Goal: Find specific fact: Find specific page/section

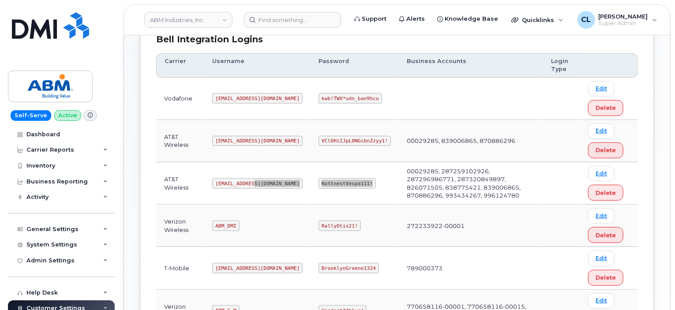
scroll to position [289, 0]
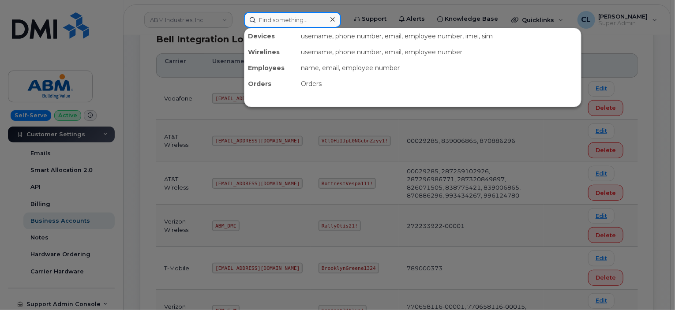
click at [302, 20] on input at bounding box center [292, 20] width 97 height 16
paste input "2163725717"
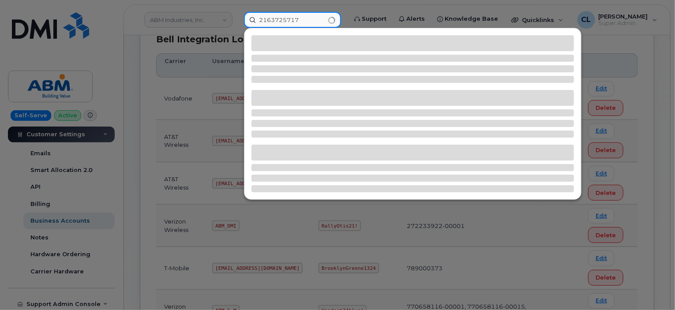
type input "2163725717"
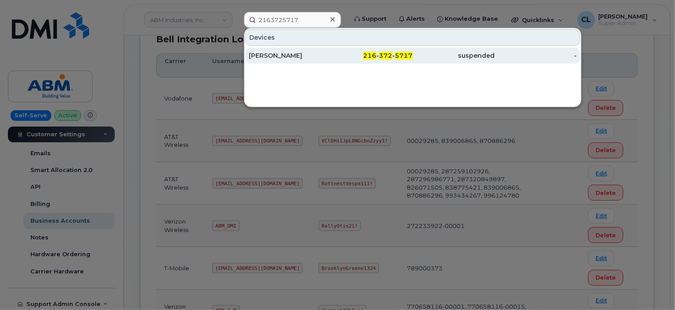
click at [289, 56] on div "[PERSON_NAME]" at bounding box center [290, 55] width 82 height 9
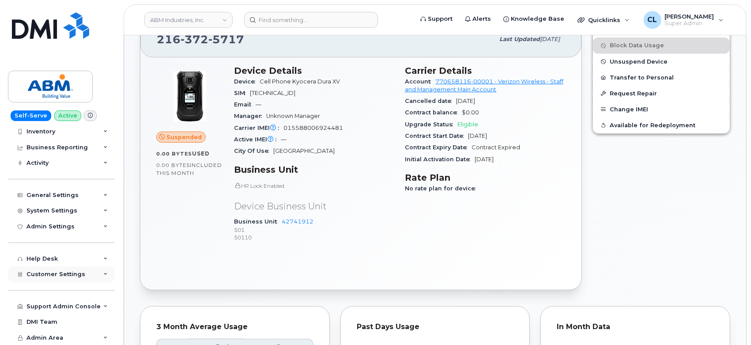
scroll to position [343, 0]
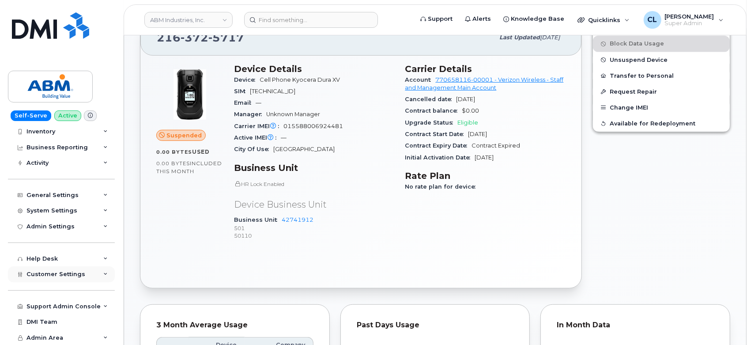
click at [53, 275] on span "Customer Settings" at bounding box center [55, 273] width 59 height 7
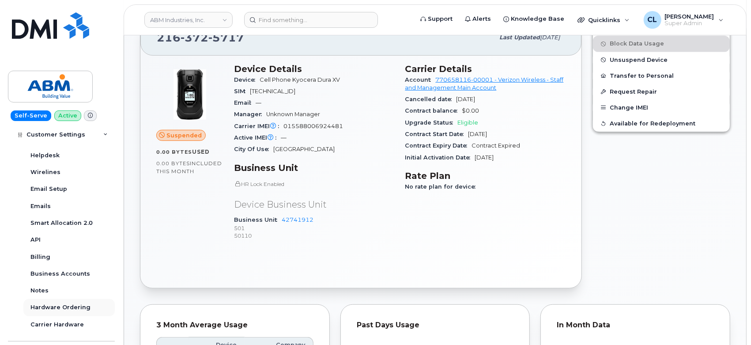
scroll to position [279, 0]
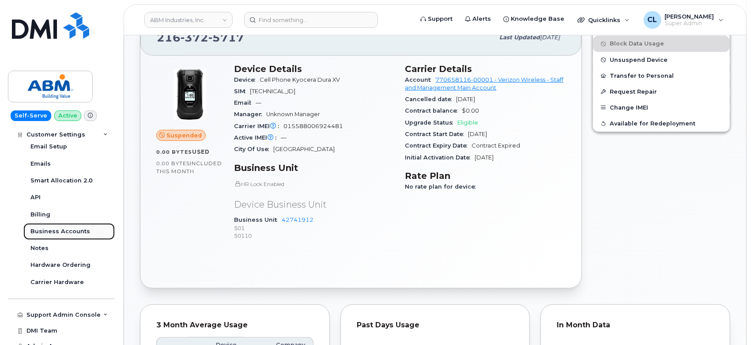
click at [63, 223] on link "Business Accounts" at bounding box center [68, 231] width 91 height 17
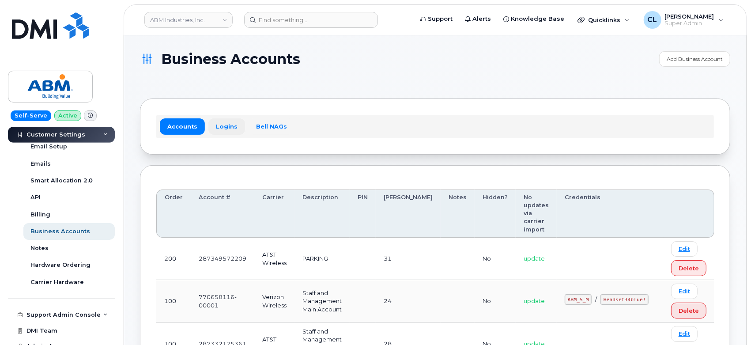
click at [225, 123] on link "Logins" at bounding box center [226, 126] width 37 height 16
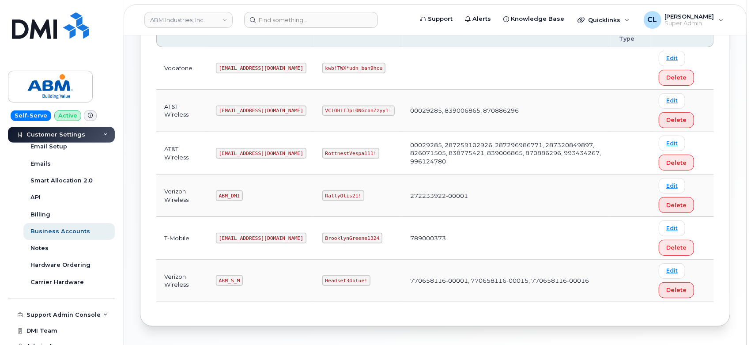
scroll to position [196, 0]
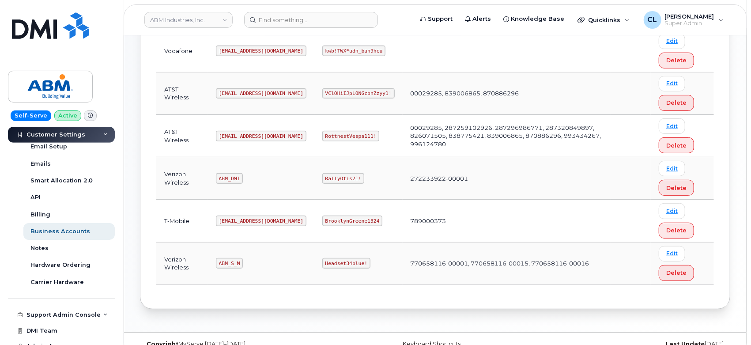
click at [229, 261] on code "ABM_S_M" at bounding box center [229, 263] width 27 height 11
copy code "ABM_S_M"
click at [322, 260] on code "Headset34blue!" at bounding box center [346, 263] width 48 height 11
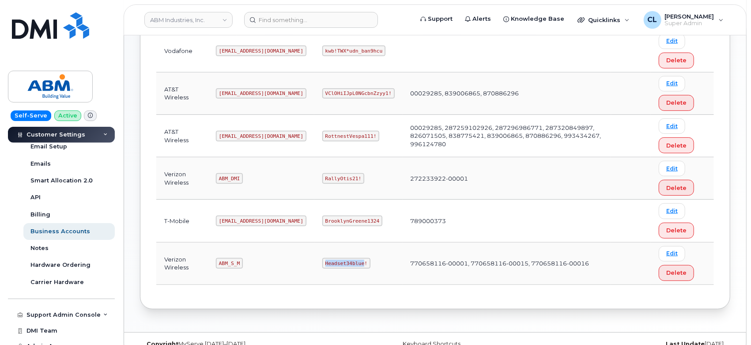
click at [322, 260] on code "Headset34blue!" at bounding box center [346, 263] width 48 height 11
copy code "Headset34blue!"
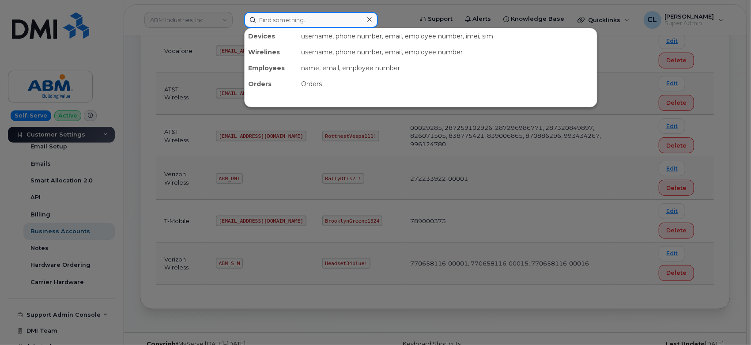
paste input "2163725717"
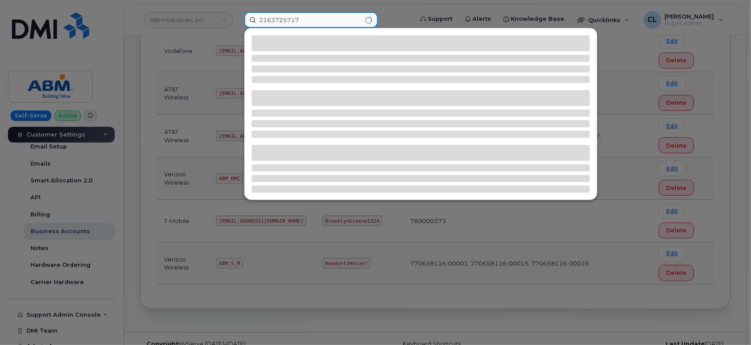
type input "2163725717"
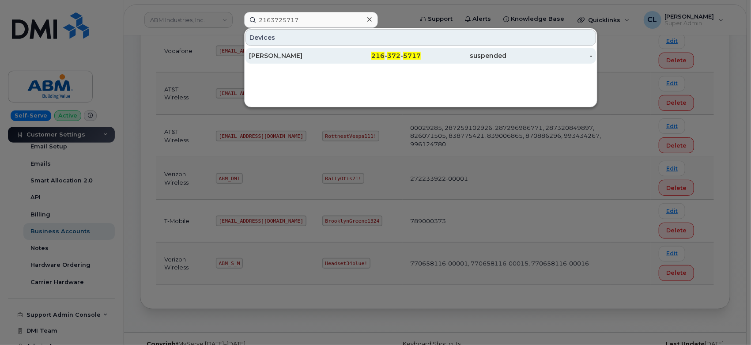
click at [280, 51] on div "CLAUDE ELDER" at bounding box center [292, 55] width 86 height 9
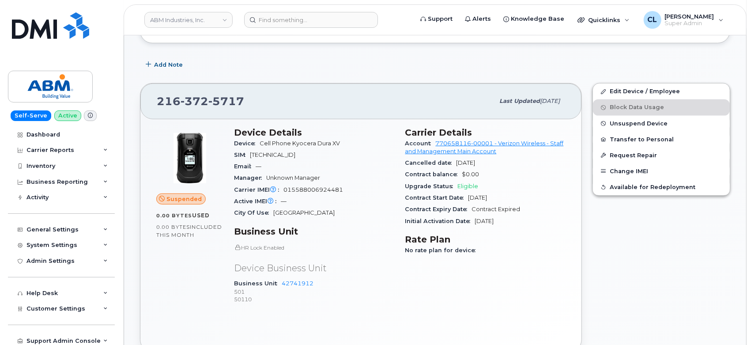
scroll to position [294, 0]
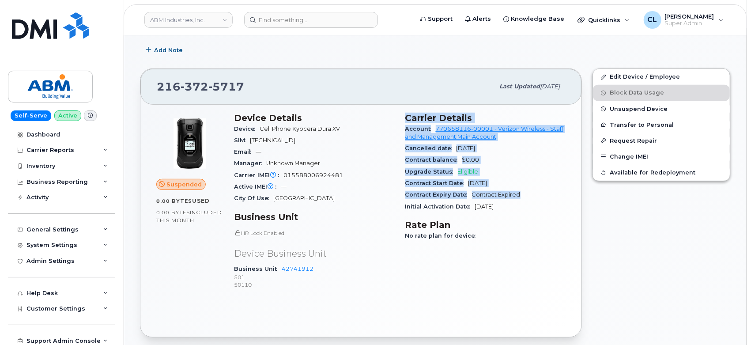
drag, startPoint x: 405, startPoint y: 113, endPoint x: 529, endPoint y: 192, distance: 146.6
click at [529, 192] on section "Carrier Details Account 770658116-00001 - Verizon Wireless - Staff and Manageme…" at bounding box center [485, 163] width 161 height 100
copy section "Carrier Details Account 770658116-00001 - Verizon Wireless - Staff and Manageme…"
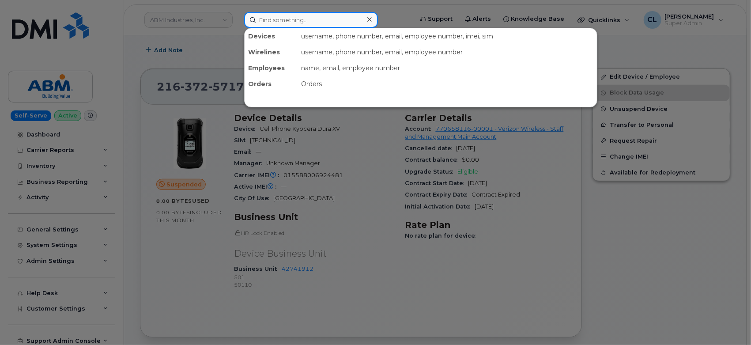
click at [315, 22] on input at bounding box center [311, 20] width 134 height 16
drag, startPoint x: 313, startPoint y: 28, endPoint x: 294, endPoint y: 19, distance: 20.9
paste input "2162788352"
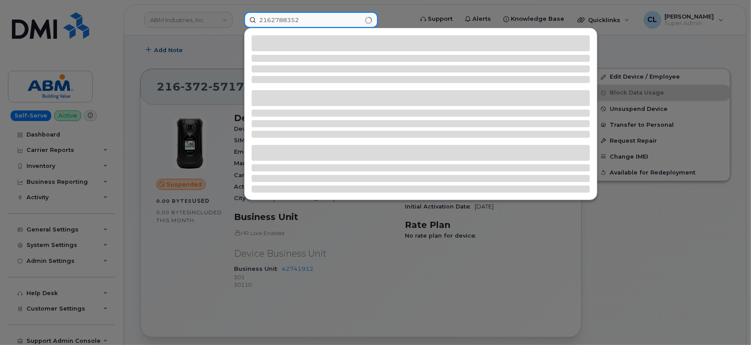
type input "2162788352"
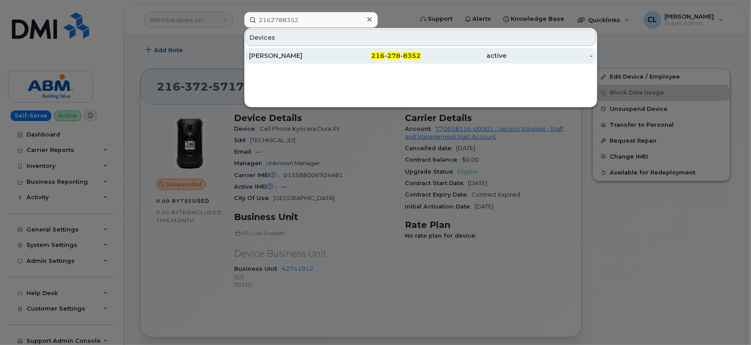
click at [288, 57] on div "TONI DUKE" at bounding box center [292, 55] width 86 height 9
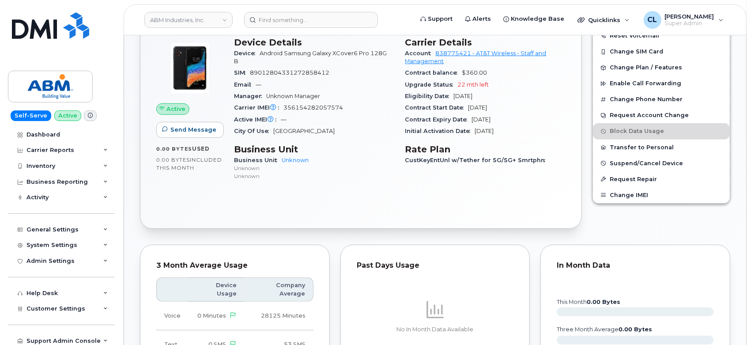
scroll to position [245, 0]
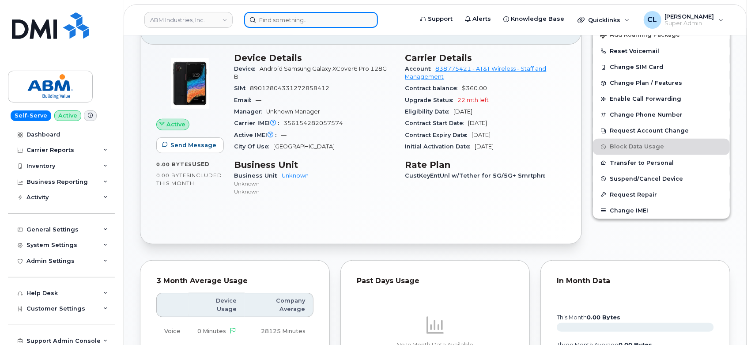
click at [301, 23] on input at bounding box center [311, 20] width 134 height 16
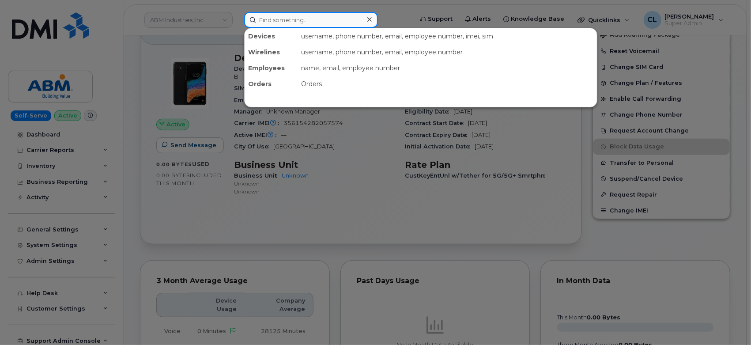
paste input "2165437193"
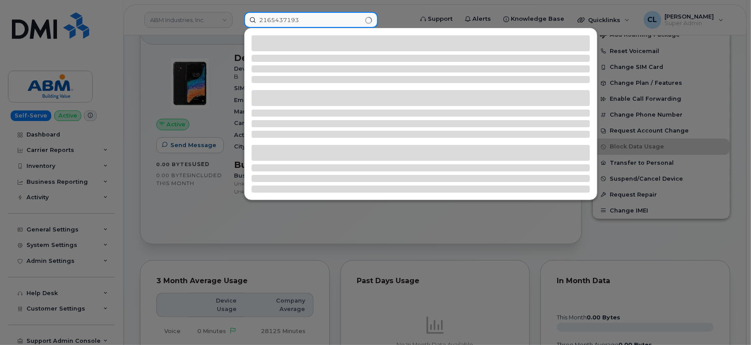
type input "2165437193"
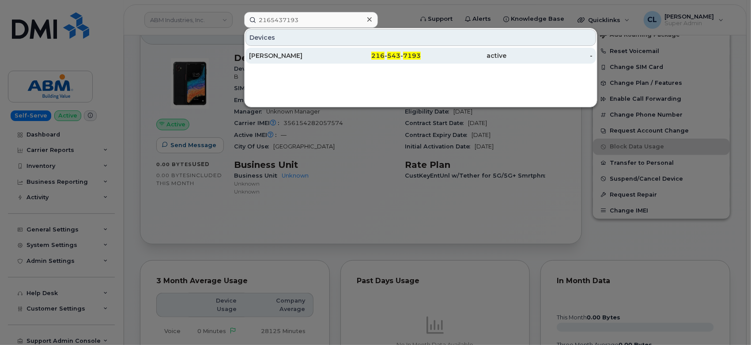
click at [291, 55] on div "BRIAN JOHNSON" at bounding box center [292, 55] width 86 height 9
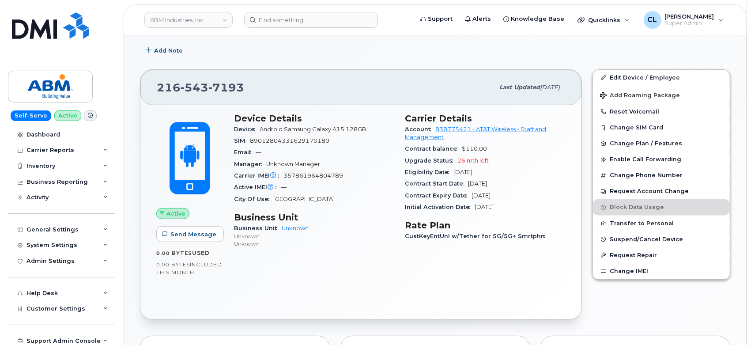
scroll to position [188, 0]
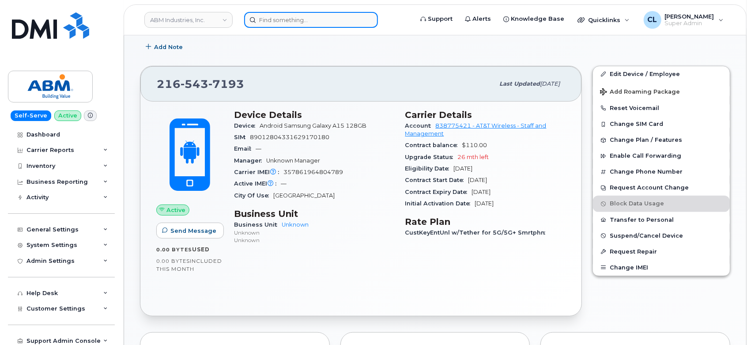
click at [266, 16] on input at bounding box center [311, 20] width 134 height 16
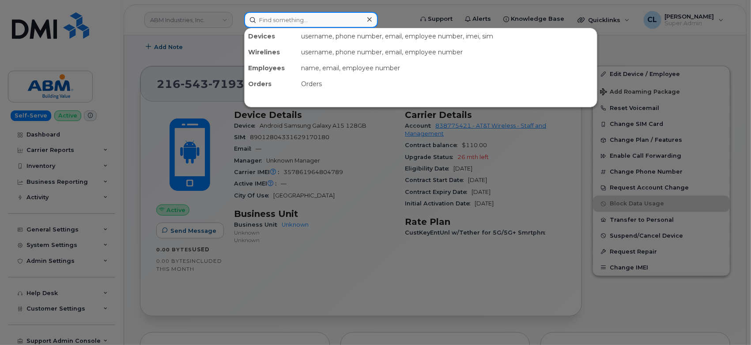
paste input "3102922846"
type input "3102922846"
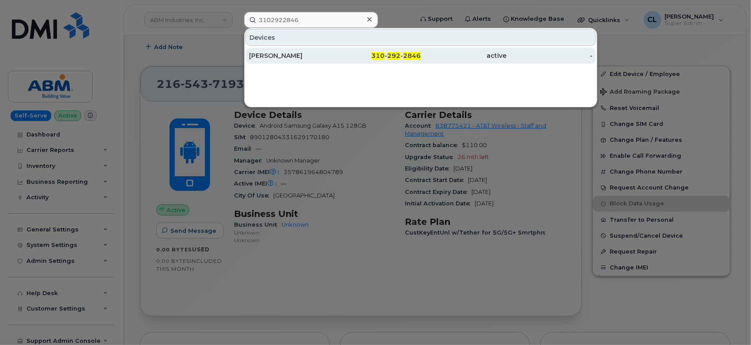
click at [264, 54] on div "JAVIER VILLEGAS" at bounding box center [292, 55] width 86 height 9
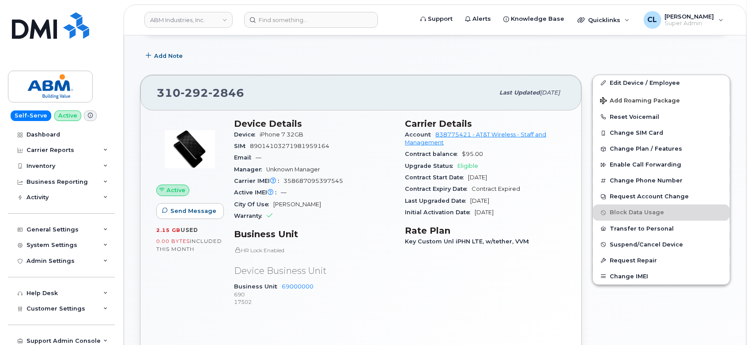
scroll to position [188, 0]
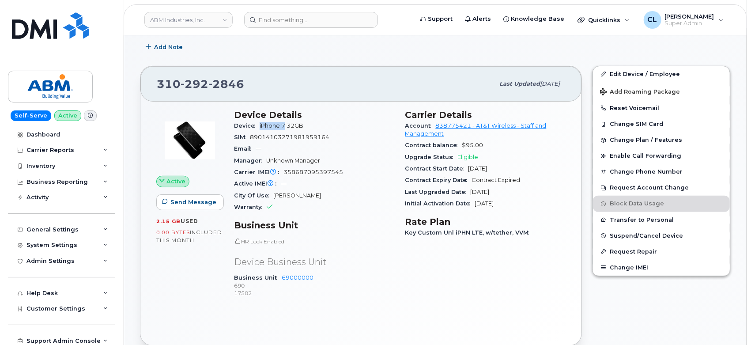
drag, startPoint x: 260, startPoint y: 126, endPoint x: 286, endPoint y: 130, distance: 26.3
click at [286, 130] on div "Device iPhone 7 32GB" at bounding box center [314, 125] width 161 height 11
copy span "iPhone 7"
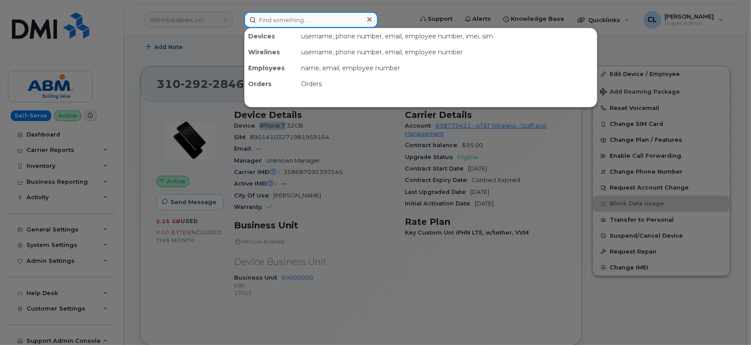
click at [290, 18] on input at bounding box center [311, 20] width 134 height 16
paste input "2163790598"
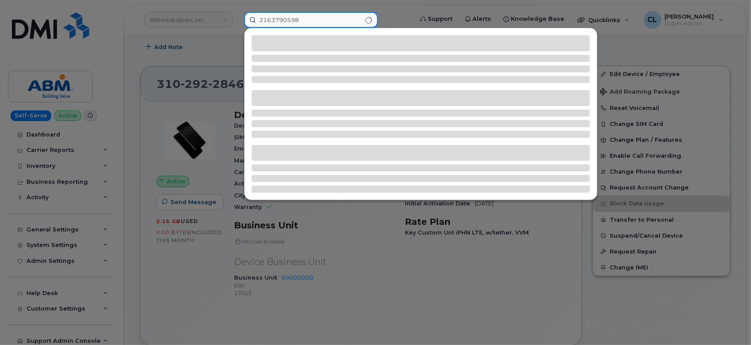
type input "2163790598"
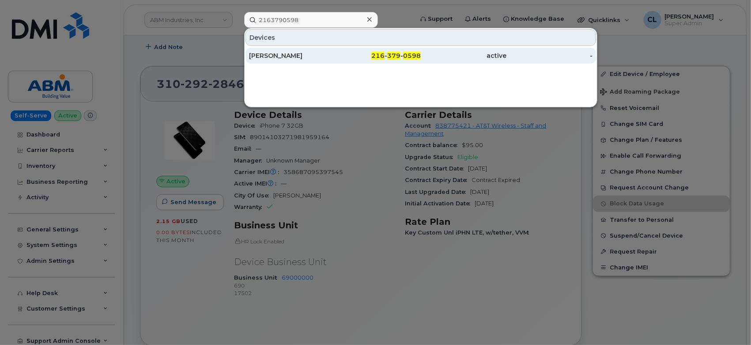
click at [328, 53] on div "SARA IBARRA" at bounding box center [292, 55] width 86 height 9
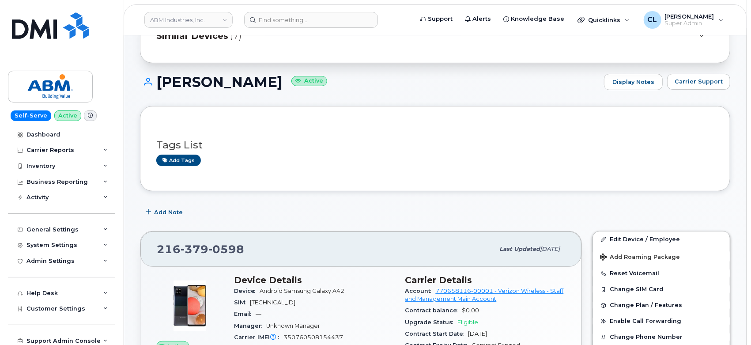
scroll to position [147, 0]
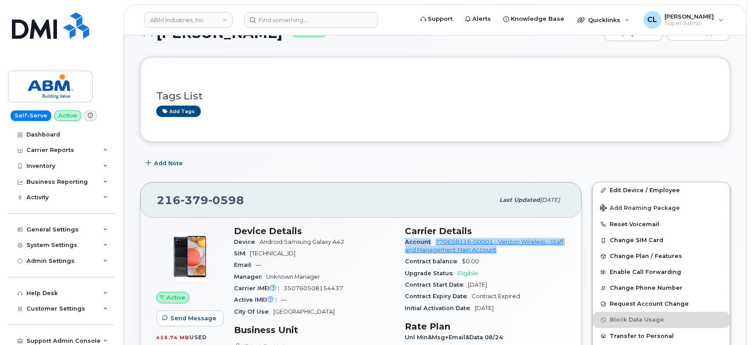
drag, startPoint x: 533, startPoint y: 250, endPoint x: 510, endPoint y: 232, distance: 29.6
click at [510, 232] on section "Carrier Details Account 770658116-00001 - Verizon Wireless - Staff and Manageme…" at bounding box center [485, 269] width 161 height 88
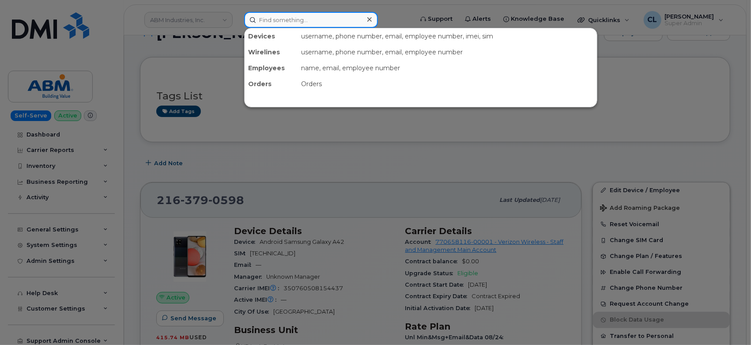
click at [293, 25] on input at bounding box center [311, 20] width 134 height 16
paste input "2168167972"
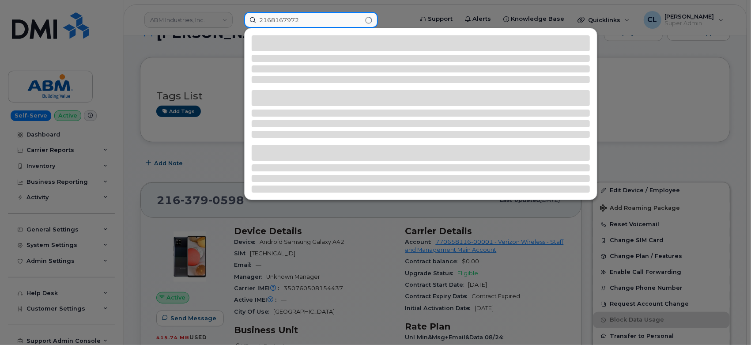
type input "2168167972"
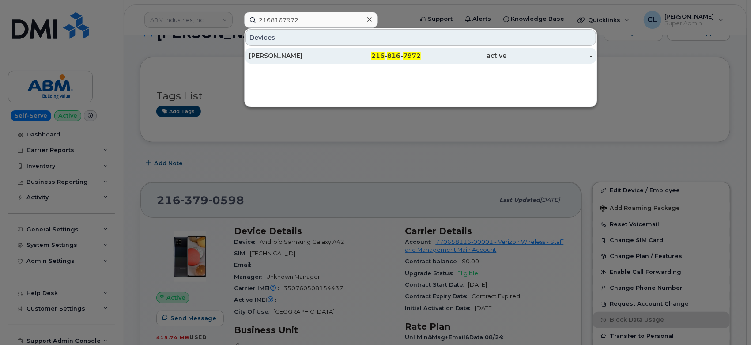
click at [316, 57] on div "[PERSON_NAME]" at bounding box center [292, 55] width 86 height 9
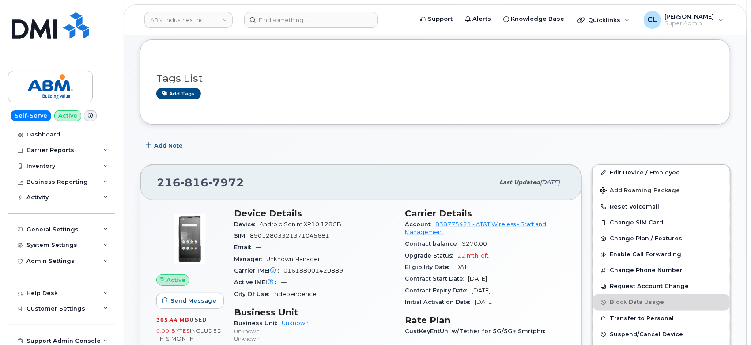
scroll to position [98, 0]
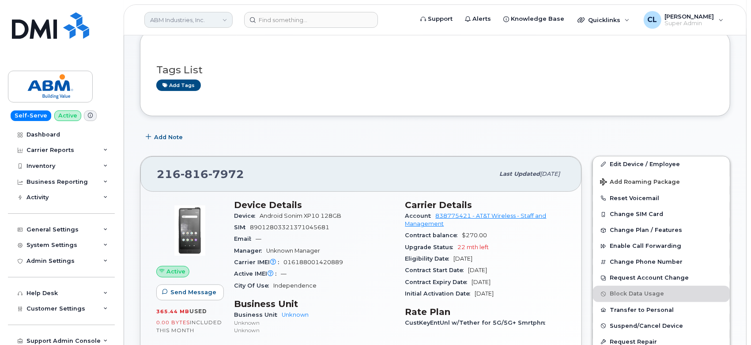
click at [161, 25] on link "ABM Industries, Inc." at bounding box center [188, 20] width 88 height 16
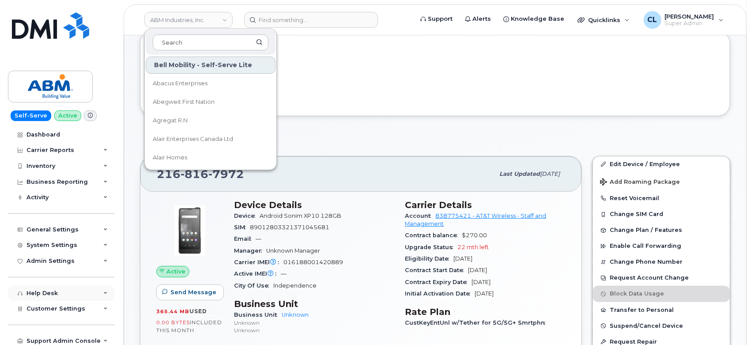
click at [93, 290] on div "Help Desk" at bounding box center [61, 293] width 107 height 16
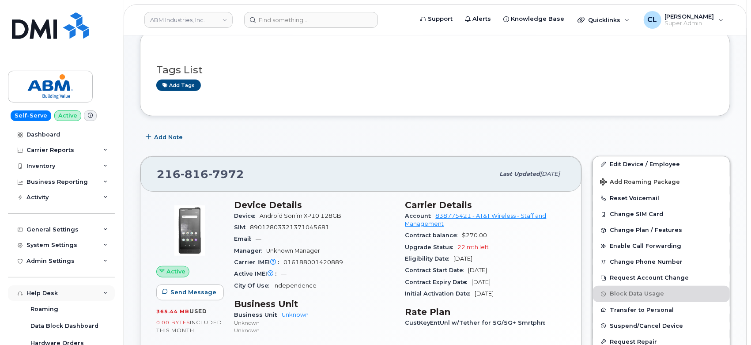
click at [93, 290] on div "Help Desk" at bounding box center [61, 293] width 107 height 16
click at [86, 313] on div "Customer Settings" at bounding box center [61, 308] width 107 height 16
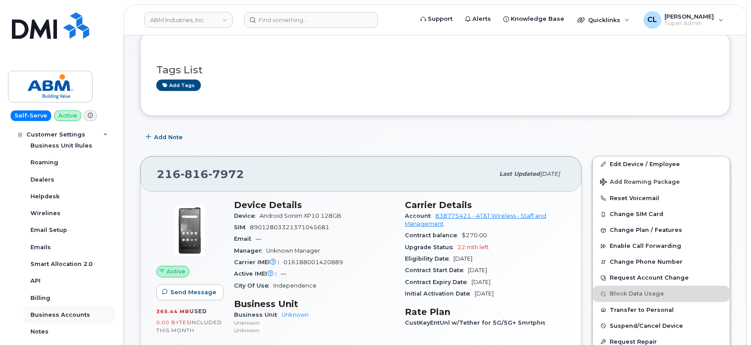
scroll to position [245, 0]
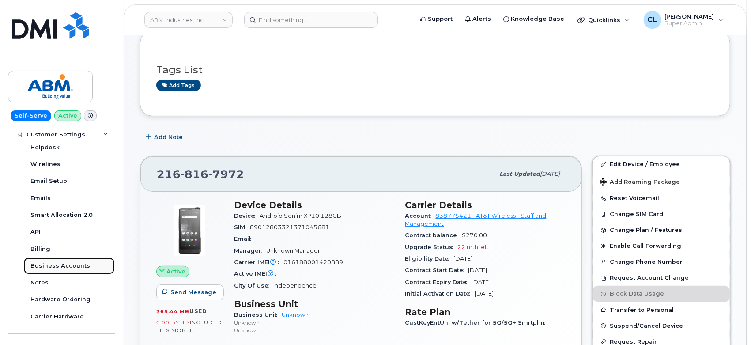
click at [74, 267] on div "Business Accounts" at bounding box center [60, 266] width 60 height 8
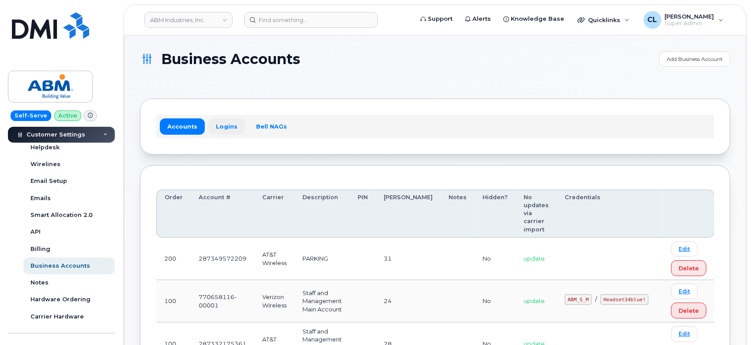
click at [215, 120] on link "Logins" at bounding box center [226, 126] width 37 height 16
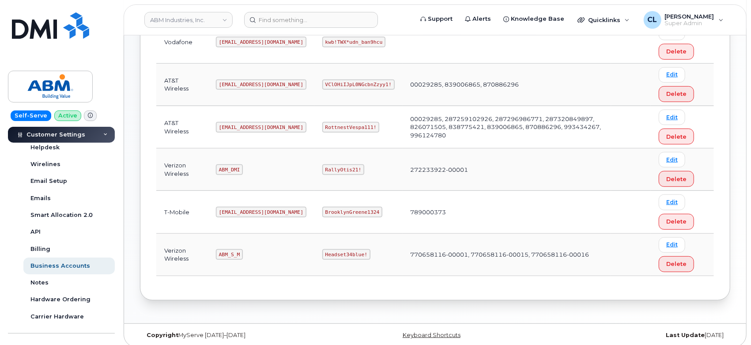
scroll to position [210, 0]
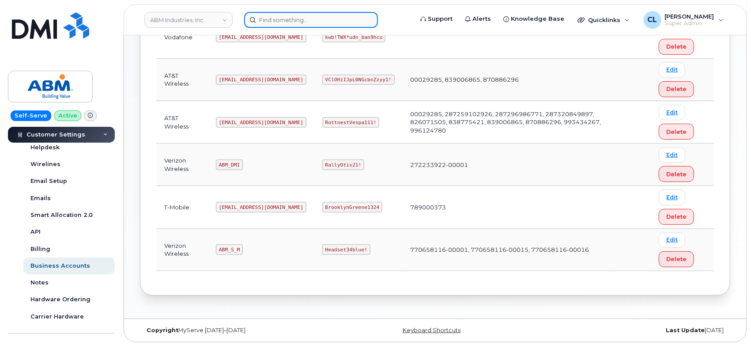
click at [361, 12] on input at bounding box center [311, 20] width 134 height 16
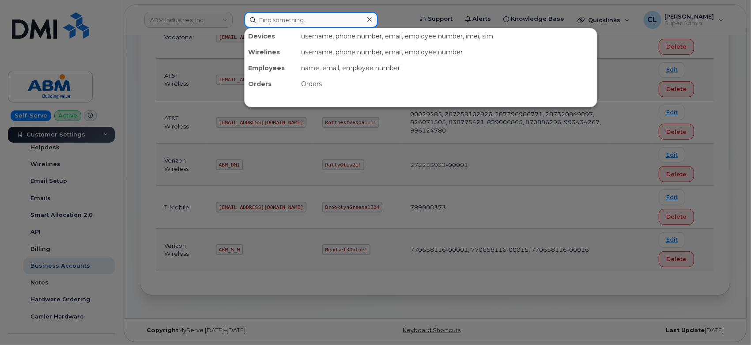
paste input "2163724539"
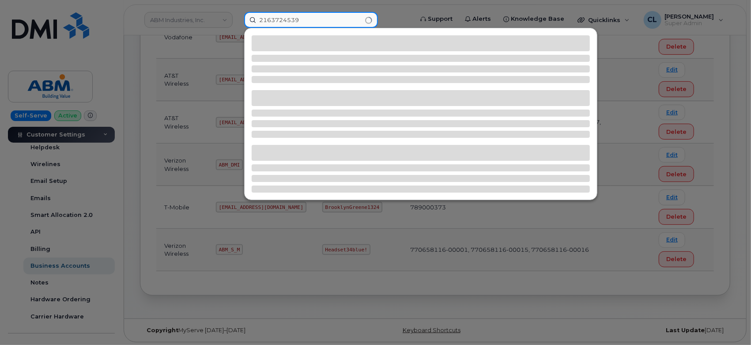
type input "2163724539"
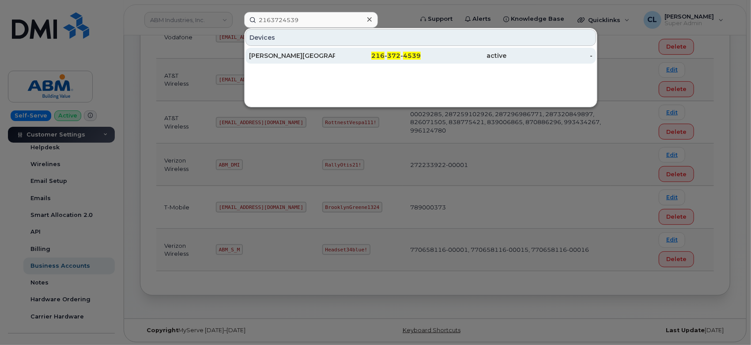
click at [369, 57] on div "216 - 372 - 4539" at bounding box center [378, 55] width 86 height 9
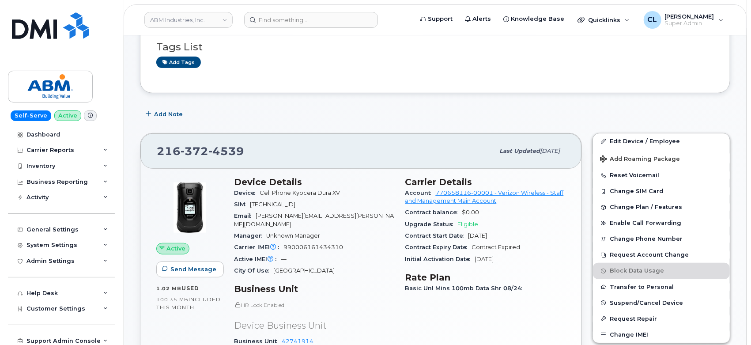
scroll to position [49, 0]
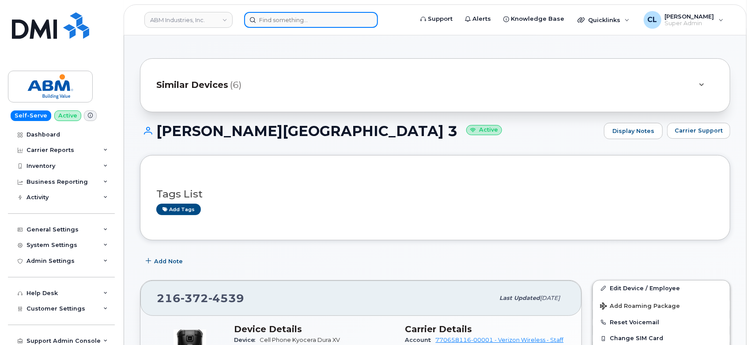
click at [300, 13] on input at bounding box center [311, 20] width 134 height 16
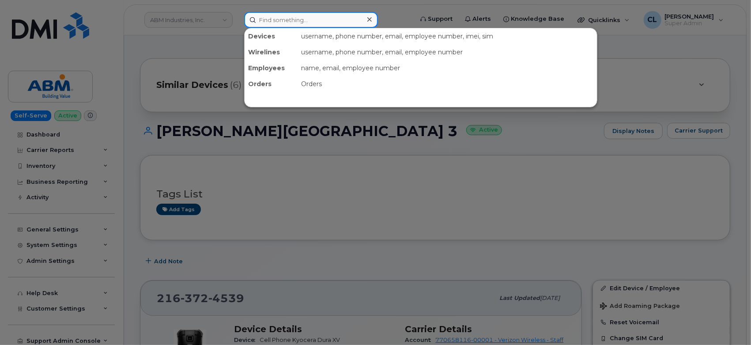
paste input "3143771667"
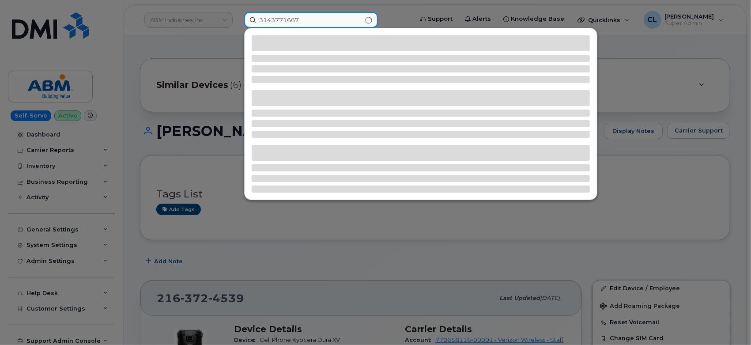
type input "3143771667"
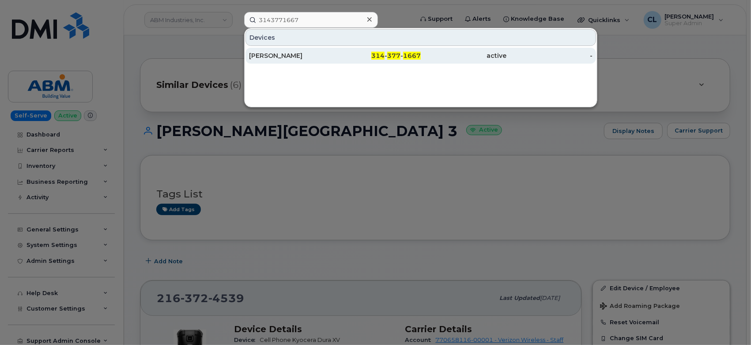
click at [397, 49] on div "314 - 377 - 1667" at bounding box center [378, 56] width 86 height 16
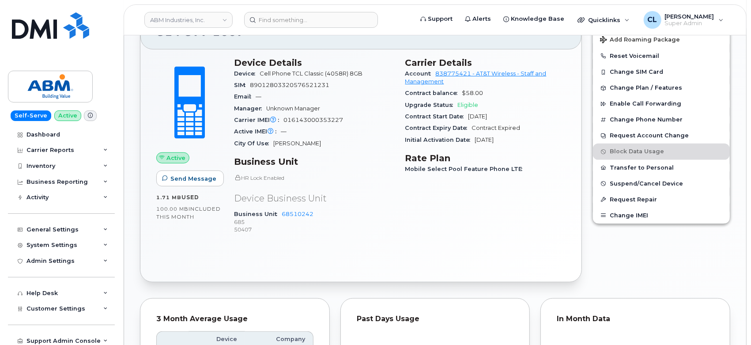
scroll to position [263, 0]
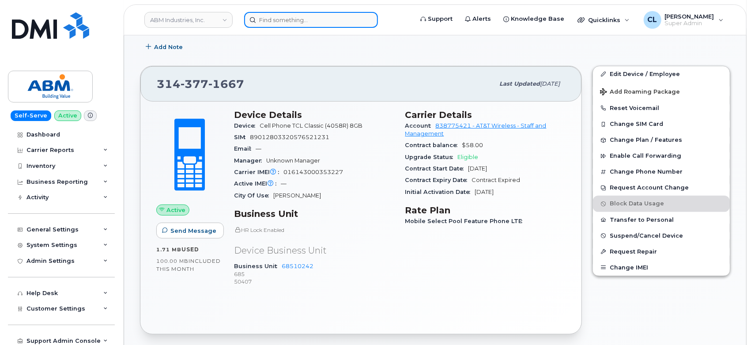
click at [319, 19] on input at bounding box center [311, 20] width 134 height 16
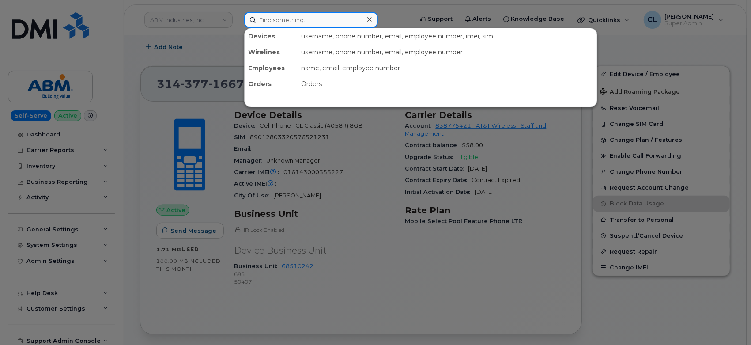
paste input "2162335046"
type input "2162335046"
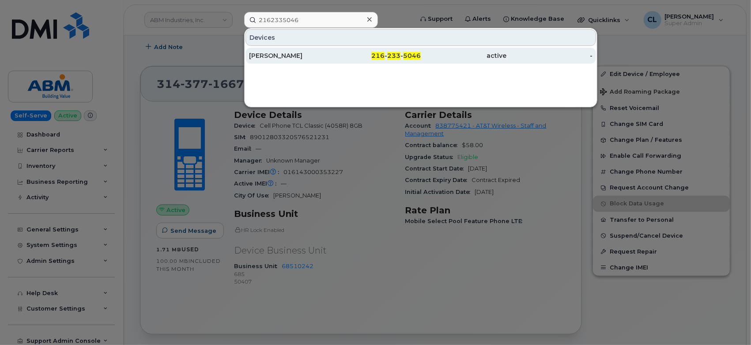
click at [388, 50] on div "216 - 233 - 5046" at bounding box center [378, 56] width 86 height 16
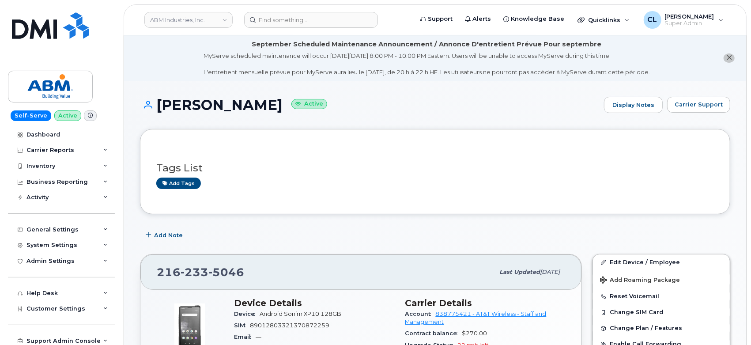
click at [150, 45] on li "September Scheduled Maintenance Announcement / Annonce D'entretient Prévue Pour…" at bounding box center [435, 57] width 622 height 45
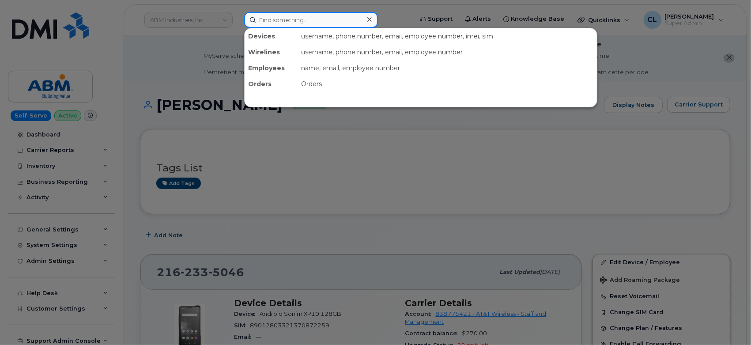
click at [307, 18] on input at bounding box center [311, 20] width 134 height 16
paste input "2162127678"
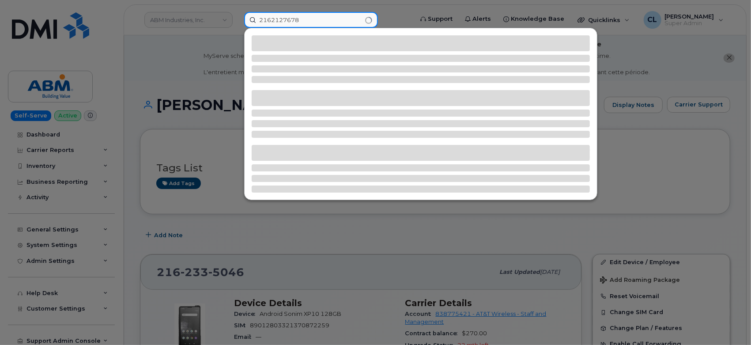
type input "2162127678"
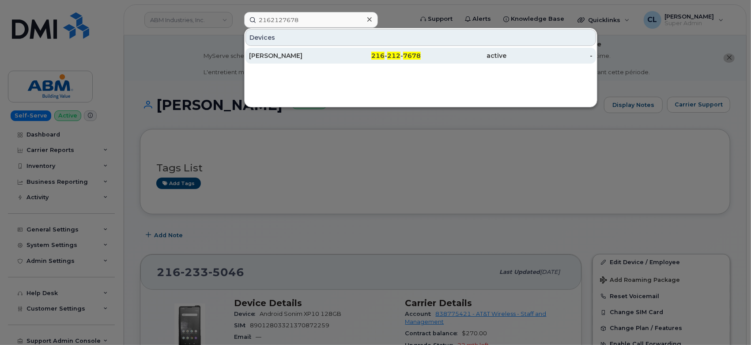
click at [332, 54] on div "[PERSON_NAME]" at bounding box center [292, 55] width 86 height 9
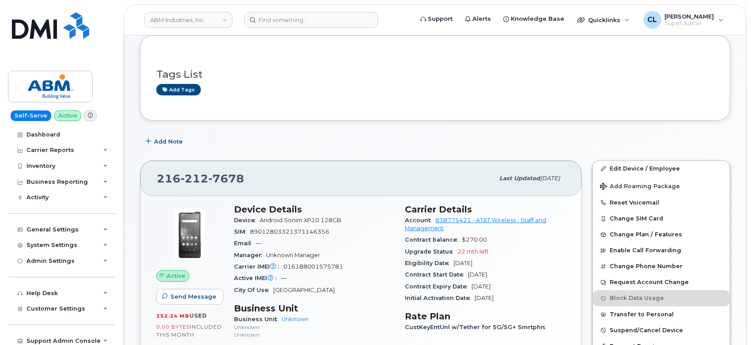
scroll to position [98, 0]
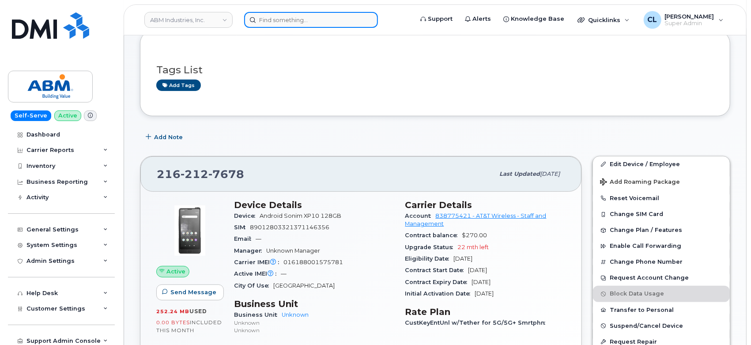
click at [300, 22] on input at bounding box center [311, 20] width 134 height 16
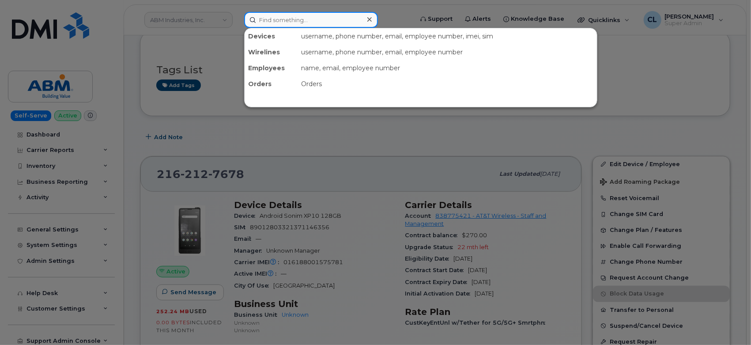
paste input "2163726600"
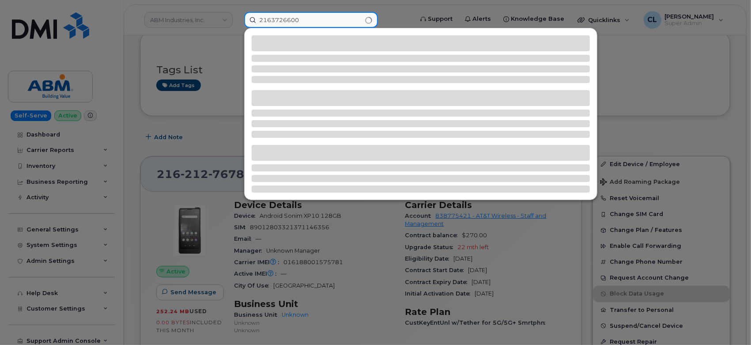
type input "2163726600"
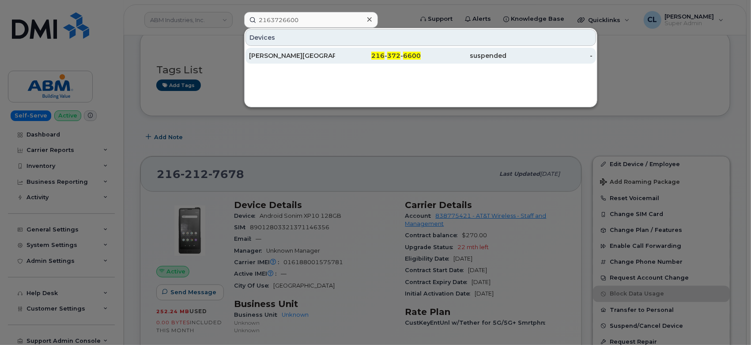
click at [361, 54] on div "216 - 372 - 6600" at bounding box center [378, 55] width 86 height 9
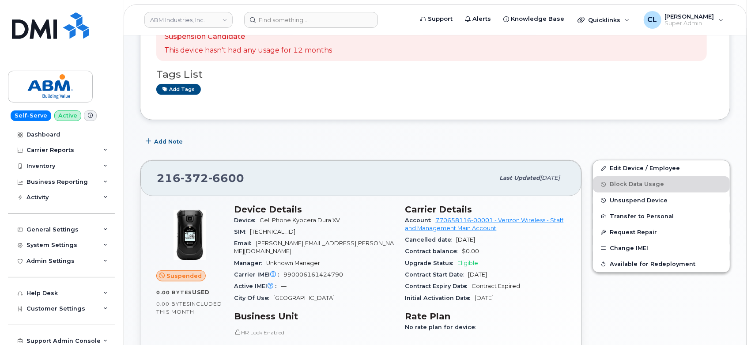
scroll to position [245, 0]
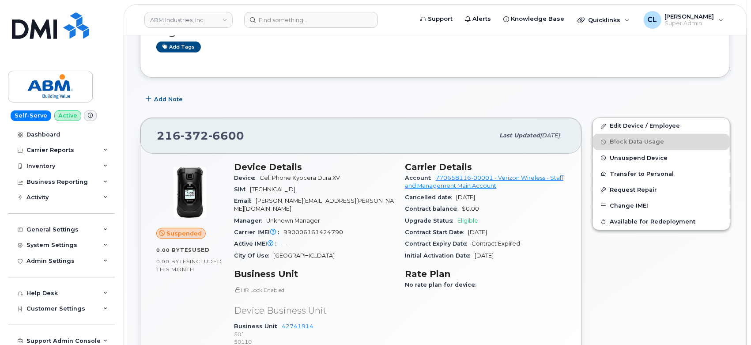
drag, startPoint x: 406, startPoint y: 163, endPoint x: 520, endPoint y: 258, distance: 148.2
click at [520, 258] on section "Carrier Details Account 770658116-00001 - Verizon Wireless - Staff and Manageme…" at bounding box center [485, 212] width 161 height 100
copy section "Carrier Details Account 770658116-00001 - Verizon Wireless - Staff and Manageme…"
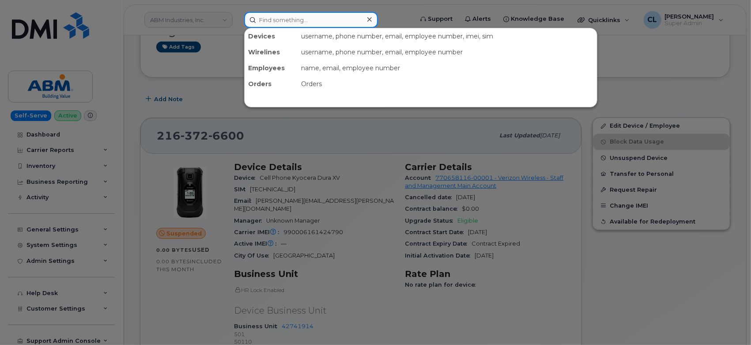
click at [350, 24] on input at bounding box center [311, 20] width 134 height 16
paste input "2167037369"
type input "2167037369"
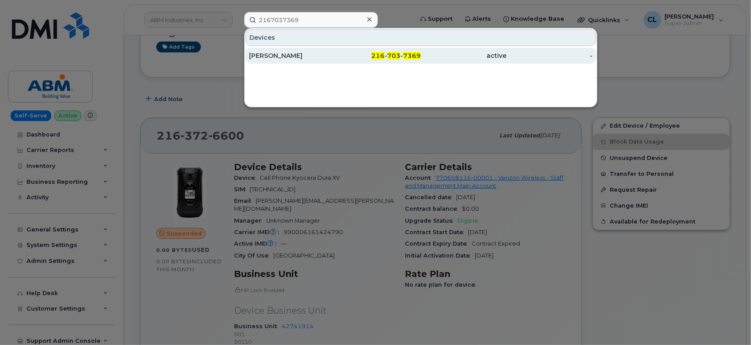
click at [330, 57] on div "LEO DOMBROWSKI" at bounding box center [292, 55] width 86 height 9
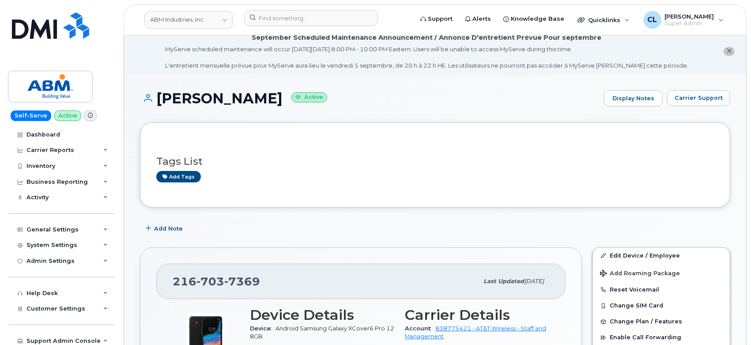
scroll to position [147, 0]
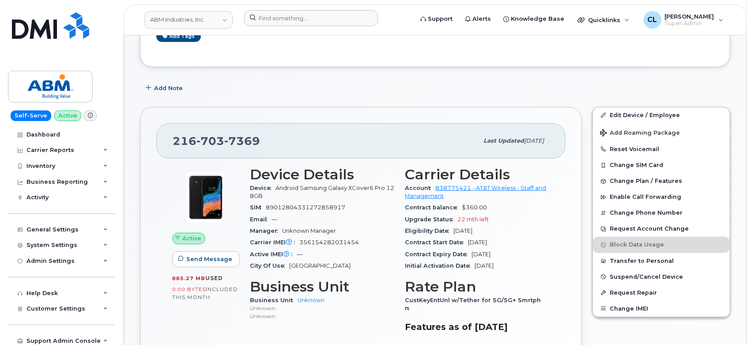
click at [282, 27] on div at bounding box center [325, 19] width 177 height 19
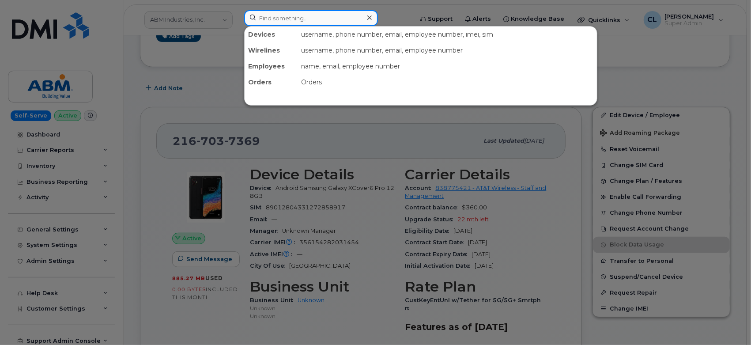
click at [285, 20] on input at bounding box center [311, 18] width 134 height 16
paste input "2163725536"
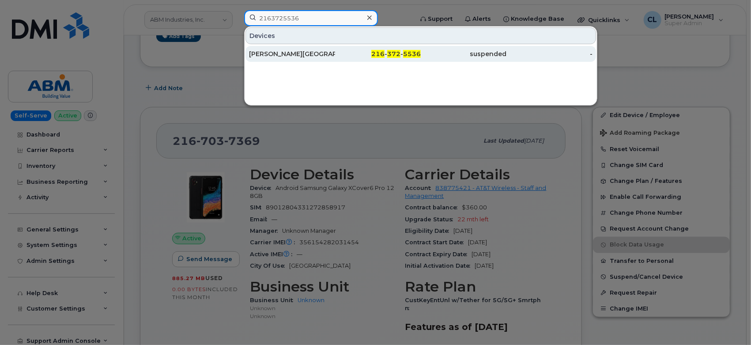
type input "2163725536"
click at [358, 52] on div "216 - 372 - 5536" at bounding box center [378, 53] width 86 height 9
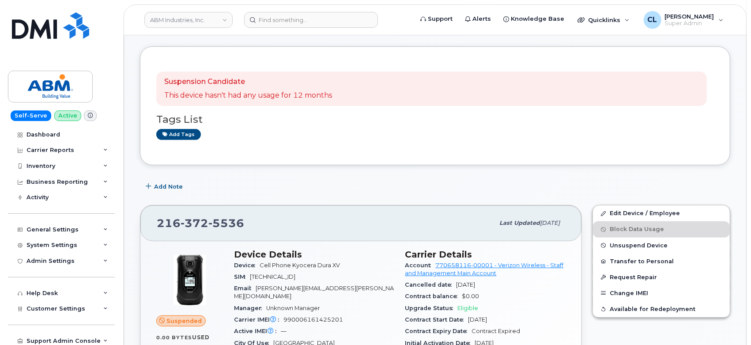
scroll to position [245, 0]
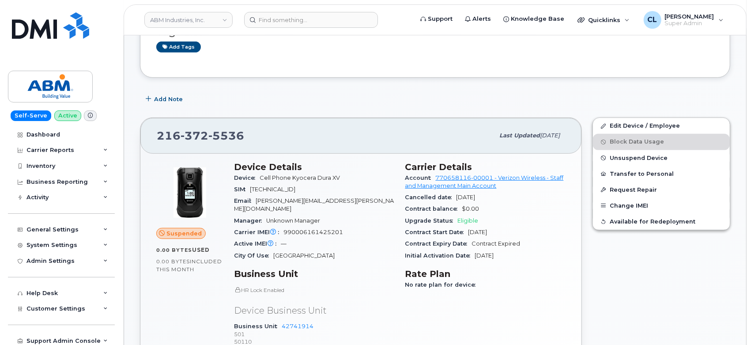
drag, startPoint x: 406, startPoint y: 166, endPoint x: 518, endPoint y: 257, distance: 144.0
click at [518, 257] on section "Carrier Details Account 770658116-00001 - Verizon Wireless - Staff and Manageme…" at bounding box center [485, 212] width 161 height 100
copy section "Carrier Details Account 770658116-00001 - Verizon Wireless - Staff and Manageme…"
click at [290, 12] on input at bounding box center [311, 20] width 134 height 16
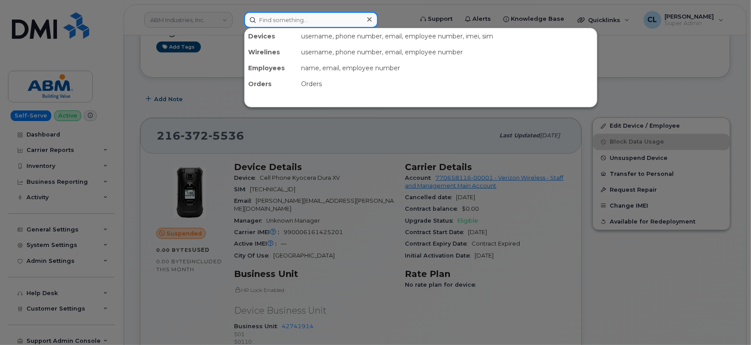
paste input "2026312349"
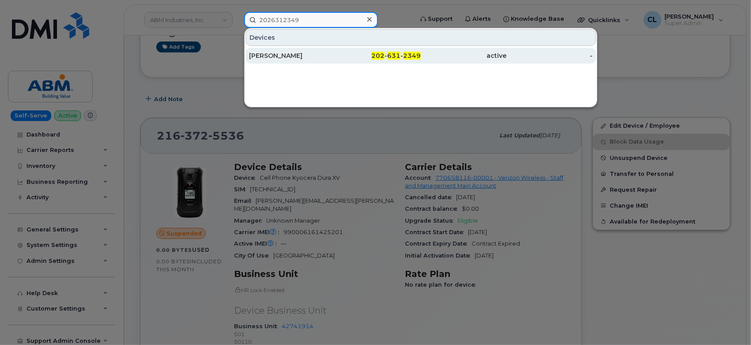
type input "2026312349"
click at [309, 50] on div "[PERSON_NAME]" at bounding box center [292, 56] width 86 height 16
